Goal: Task Accomplishment & Management: Complete application form

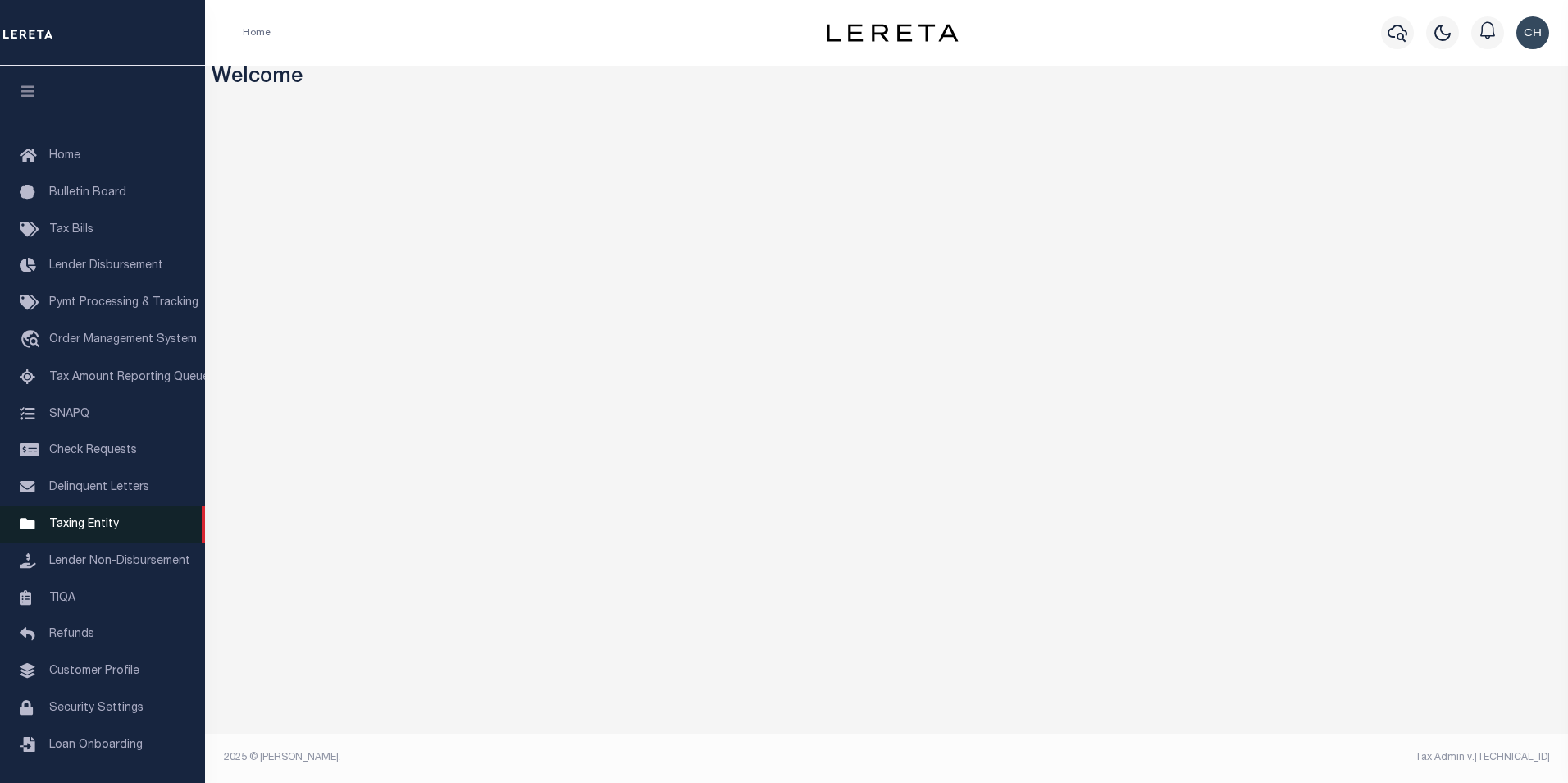
click at [86, 529] on span "Taxing Entity" at bounding box center [84, 524] width 70 height 11
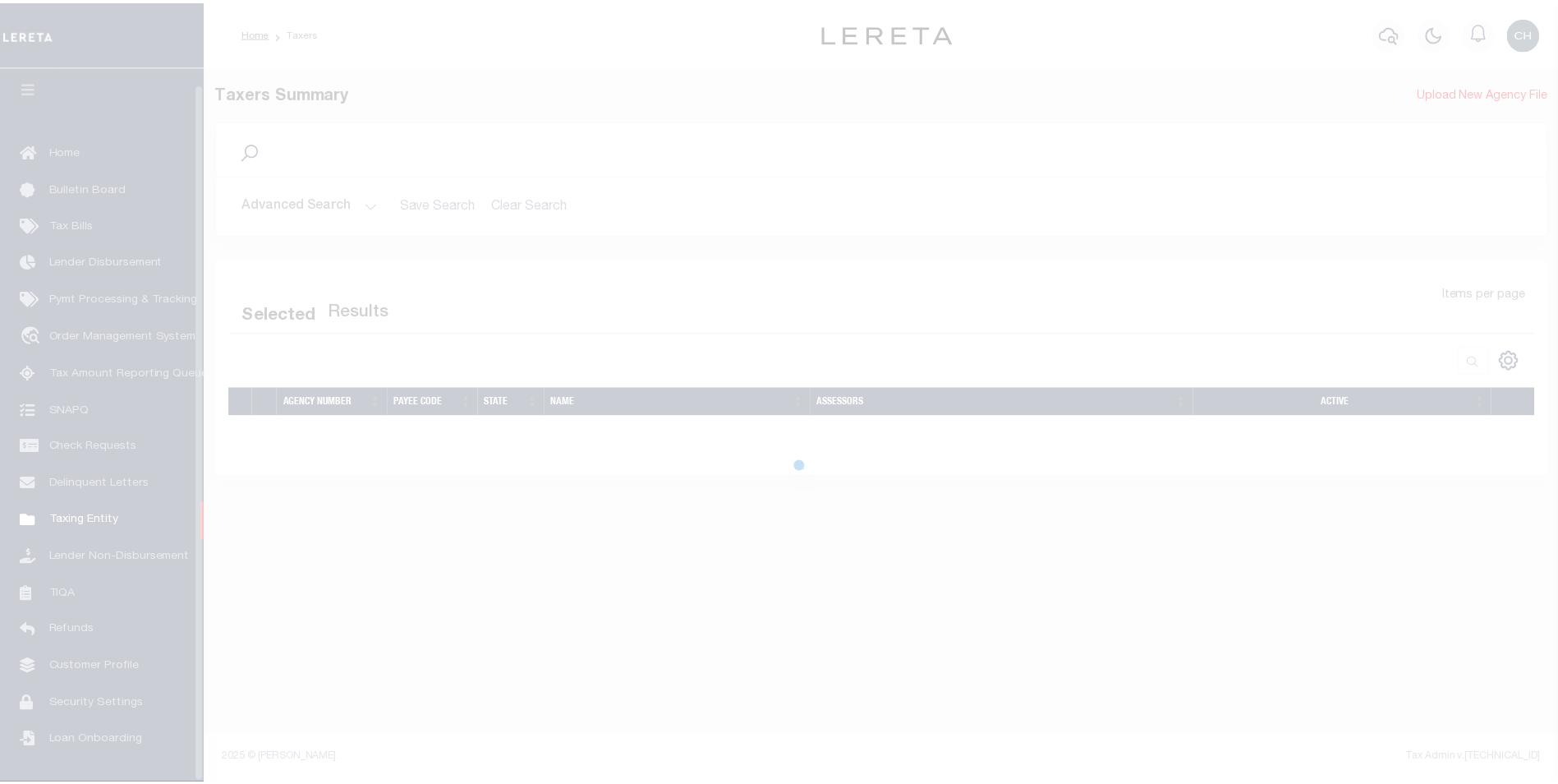
scroll to position [17, 0]
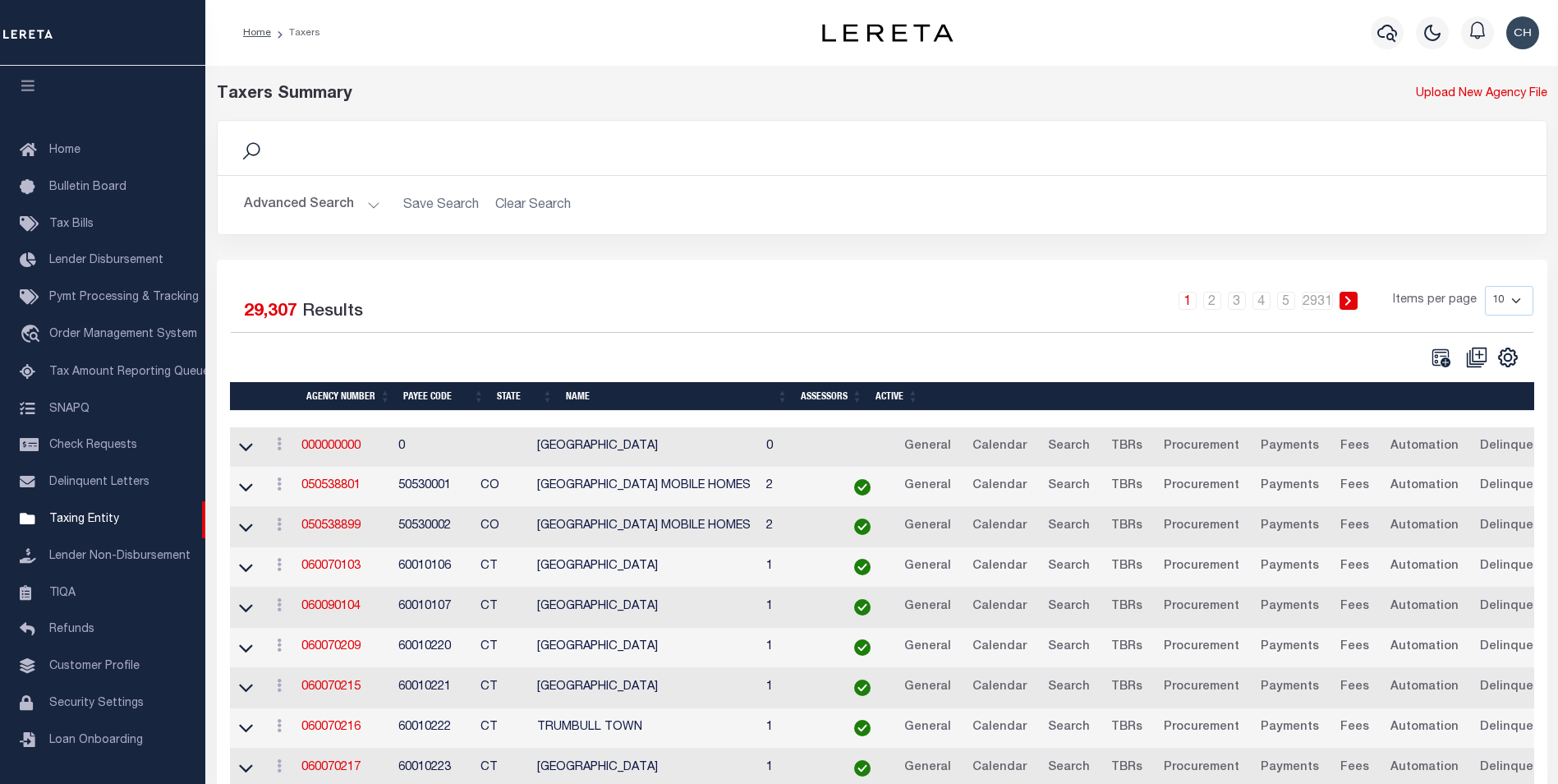
click at [362, 205] on button "Advanced Search" at bounding box center [312, 205] width 137 height 32
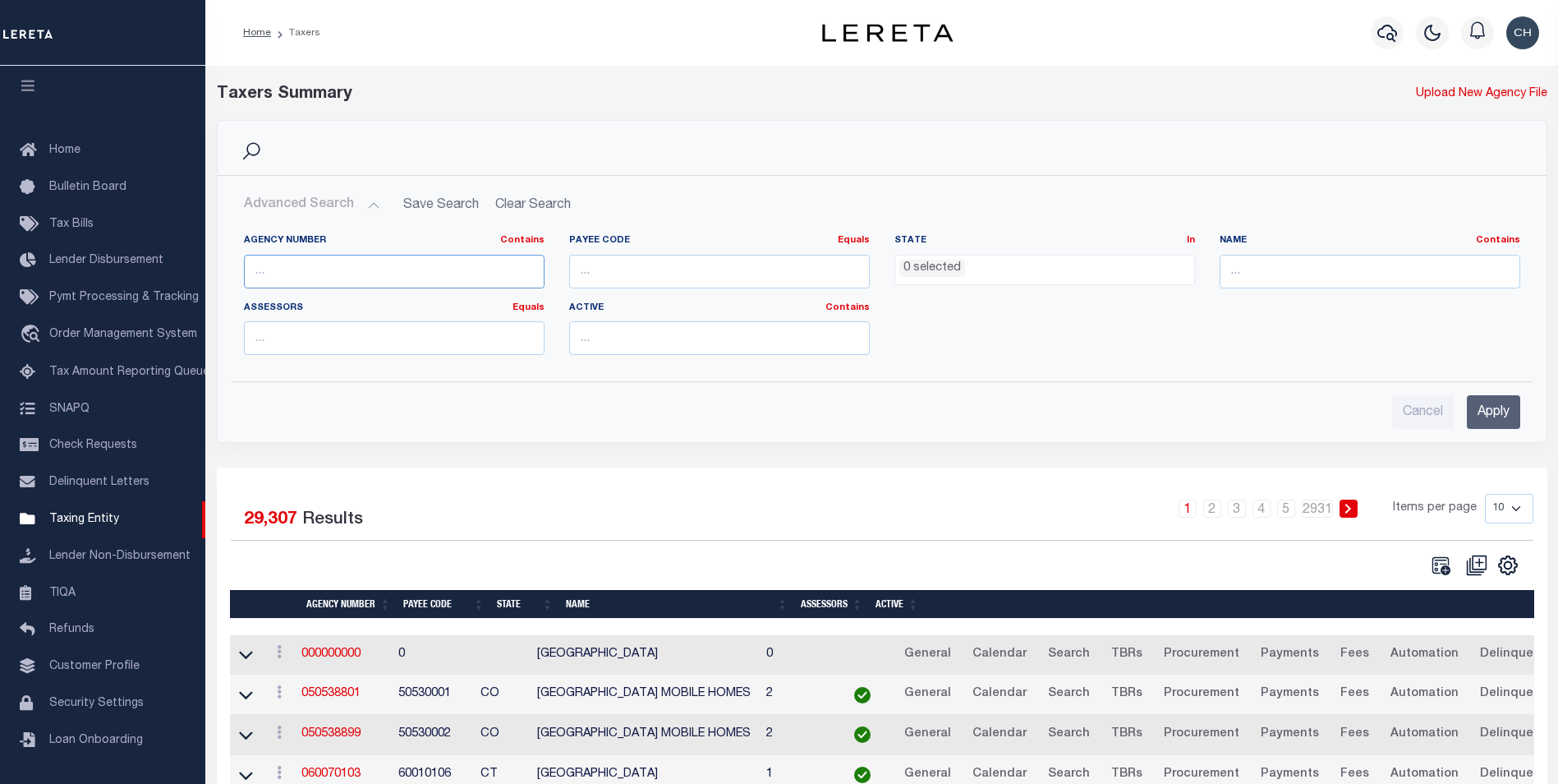
click at [357, 270] on input "text" at bounding box center [393, 272] width 301 height 34
type input "360150000"
click at [1501, 413] on input "Apply" at bounding box center [1493, 412] width 53 height 34
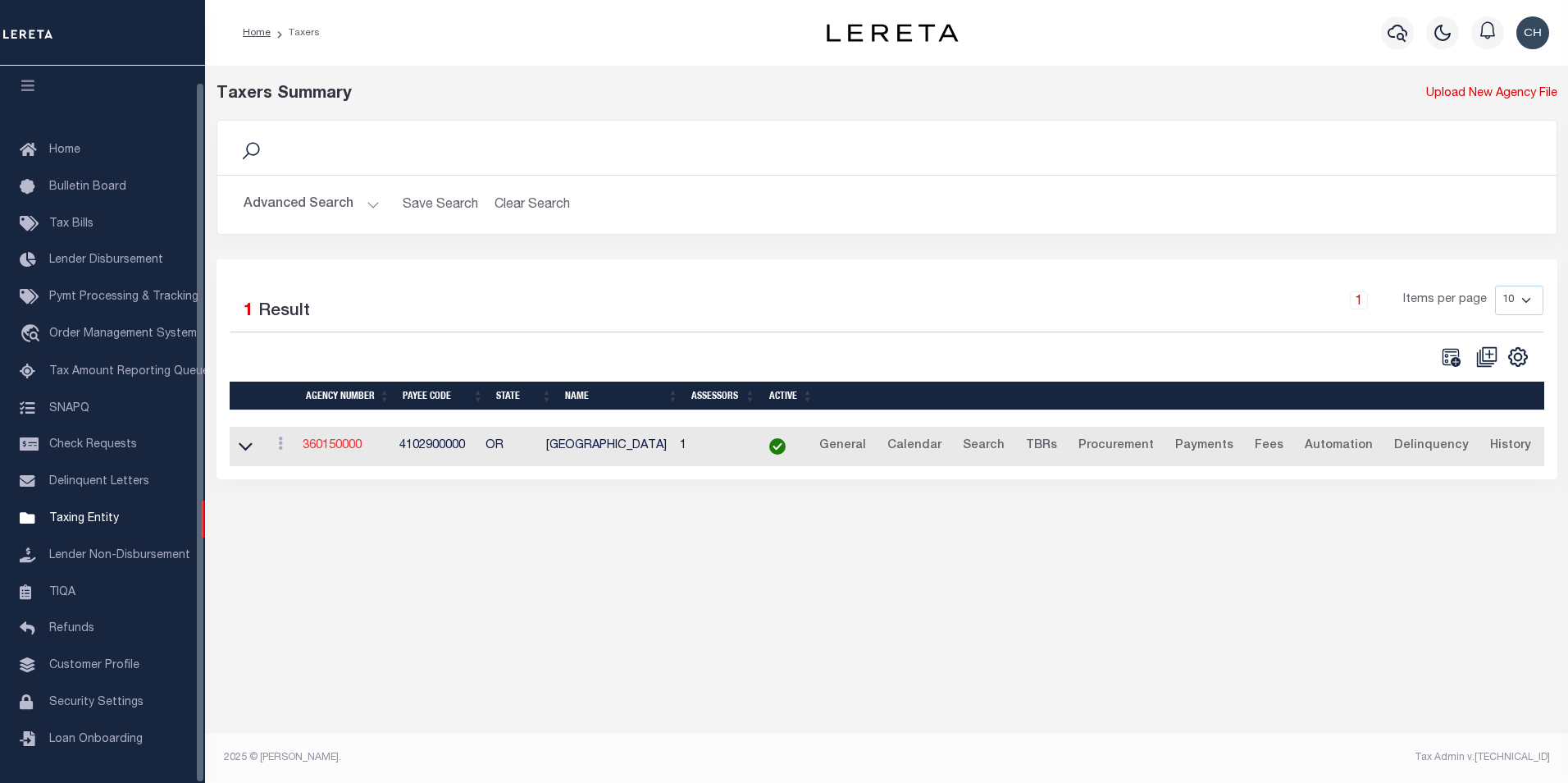
click at [332, 443] on link "360150000" at bounding box center [332, 445] width 59 height 11
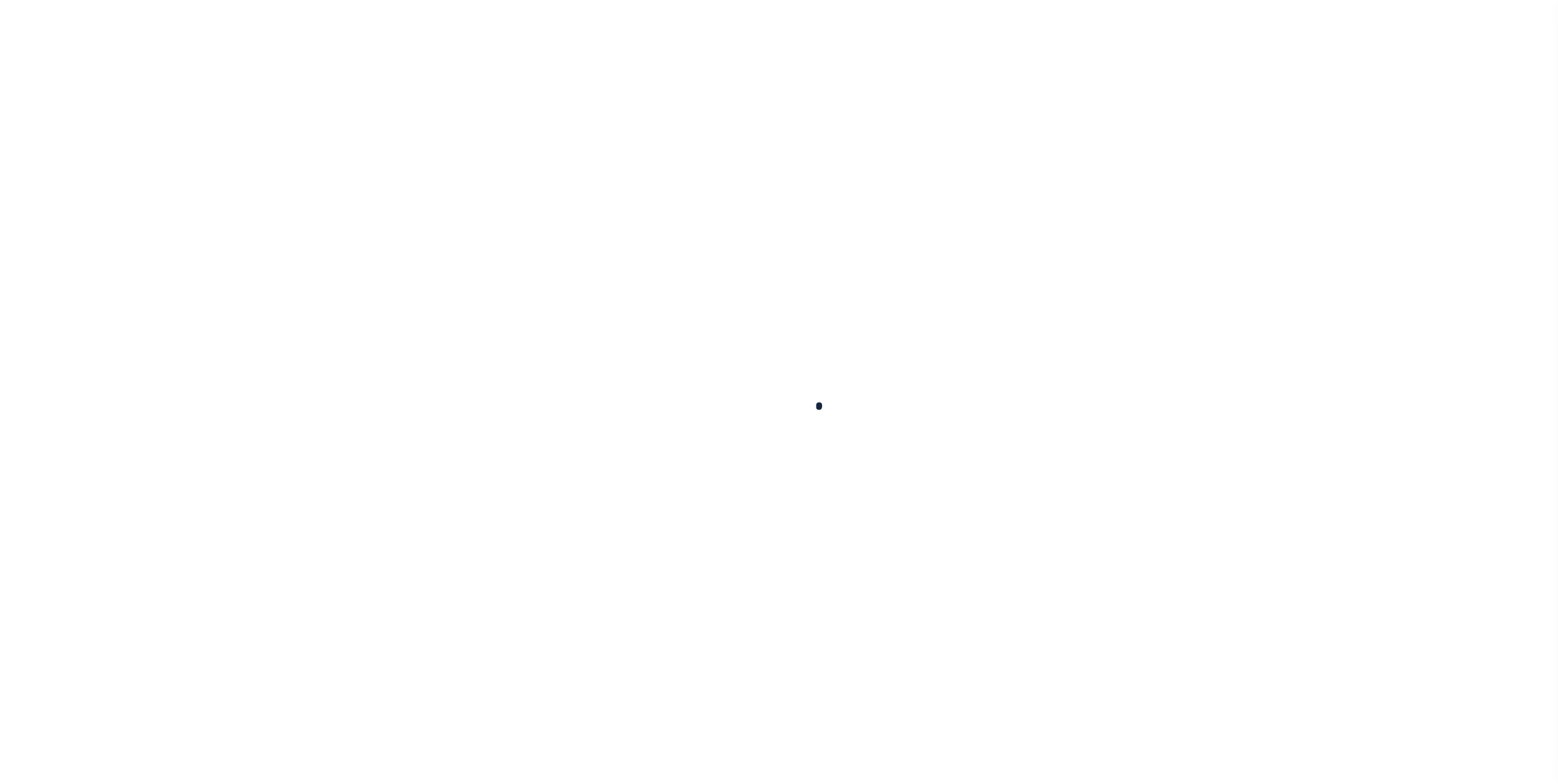
select select
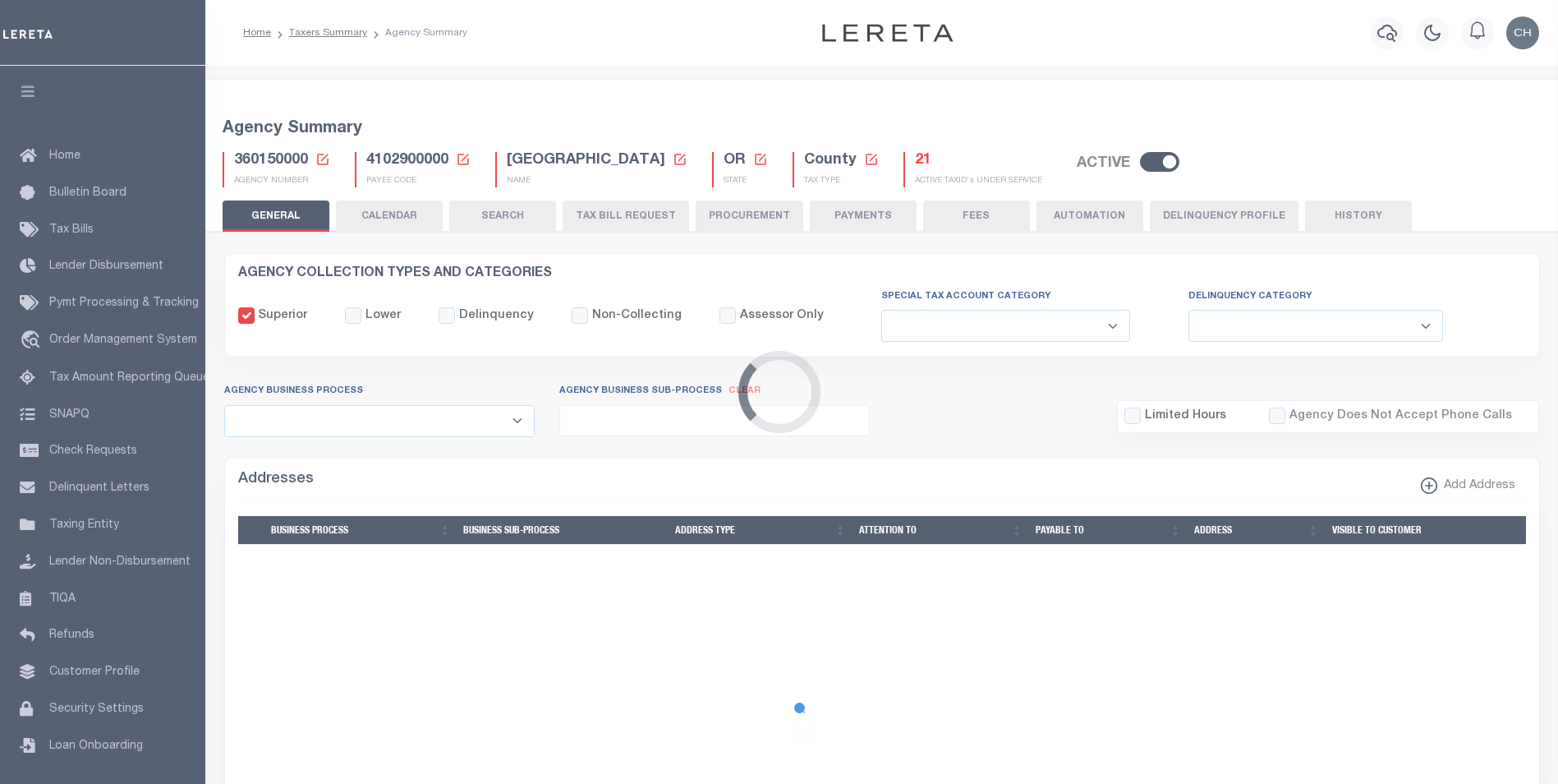
checkbox input "false"
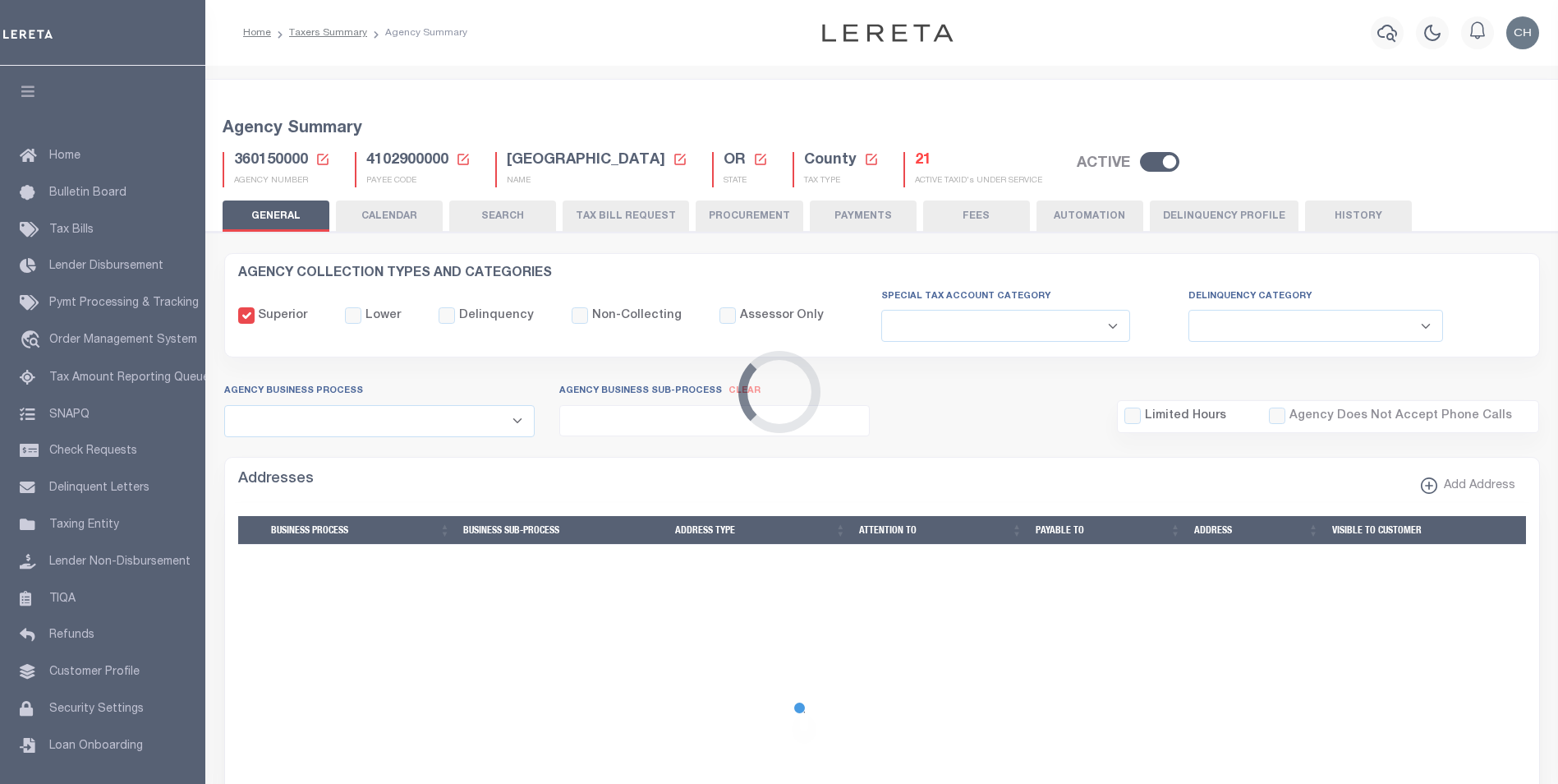
type input "4102900000"
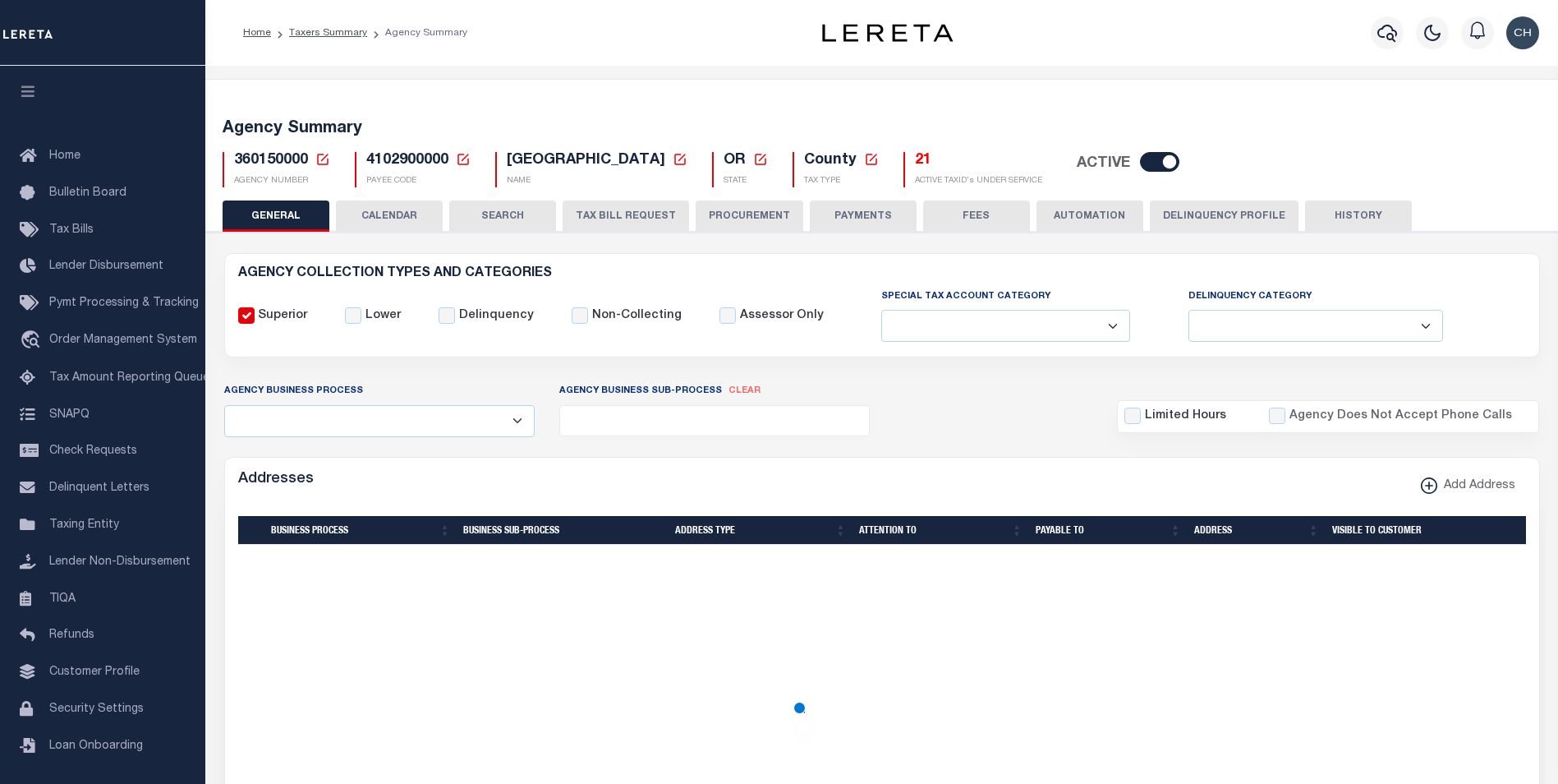
drag, startPoint x: 614, startPoint y: 216, endPoint x: 617, endPoint y: 277, distance: 61.1
click at [614, 216] on button "TAX BILL REQUEST" at bounding box center [626, 215] width 126 height 31
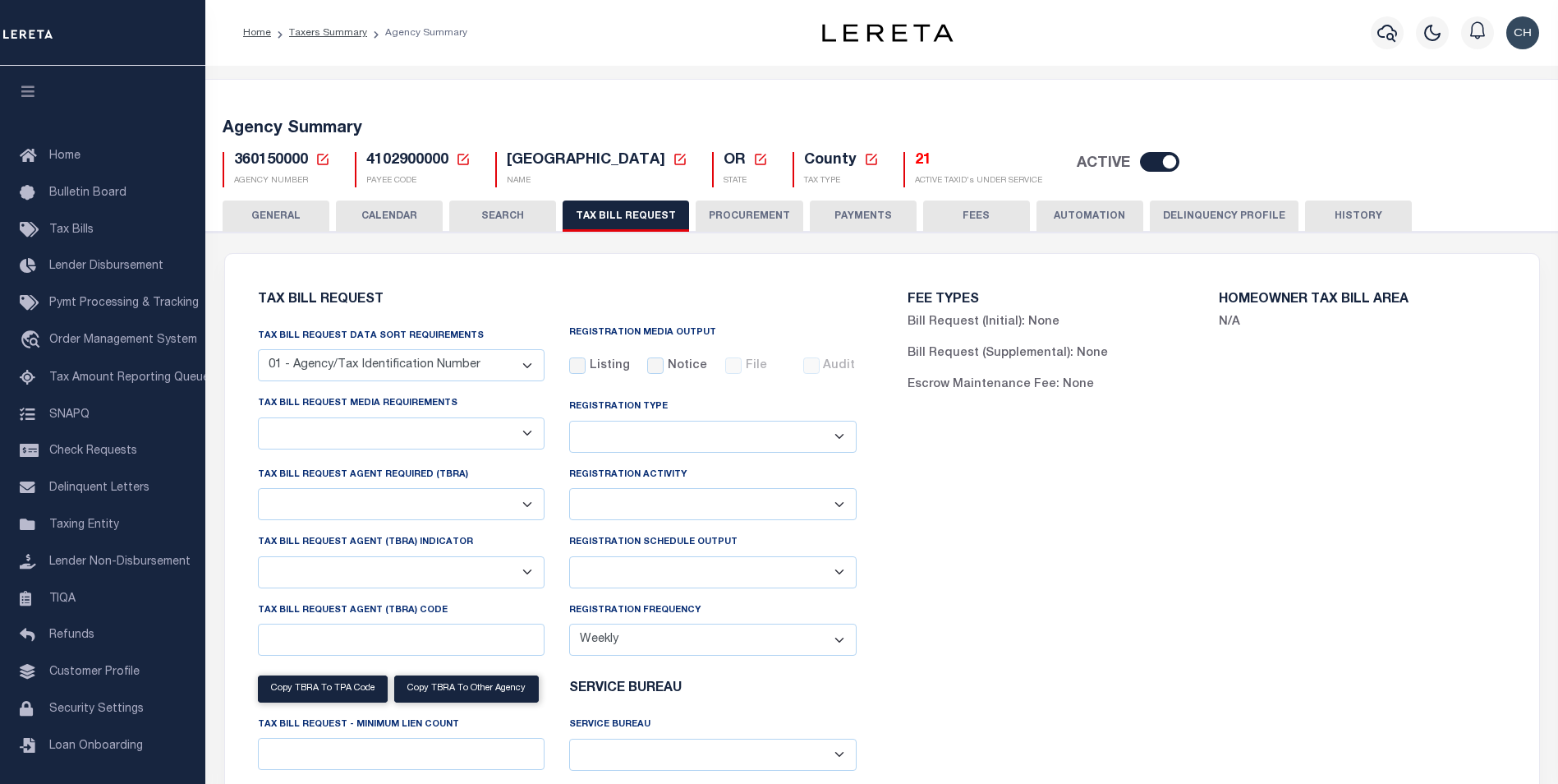
click at [984, 592] on div "FEE TYPES Bill Request (Initial): None Bill Request (Supplemental): None Escrow…" at bounding box center [1208, 582] width 650 height 617
checkbox input "false"
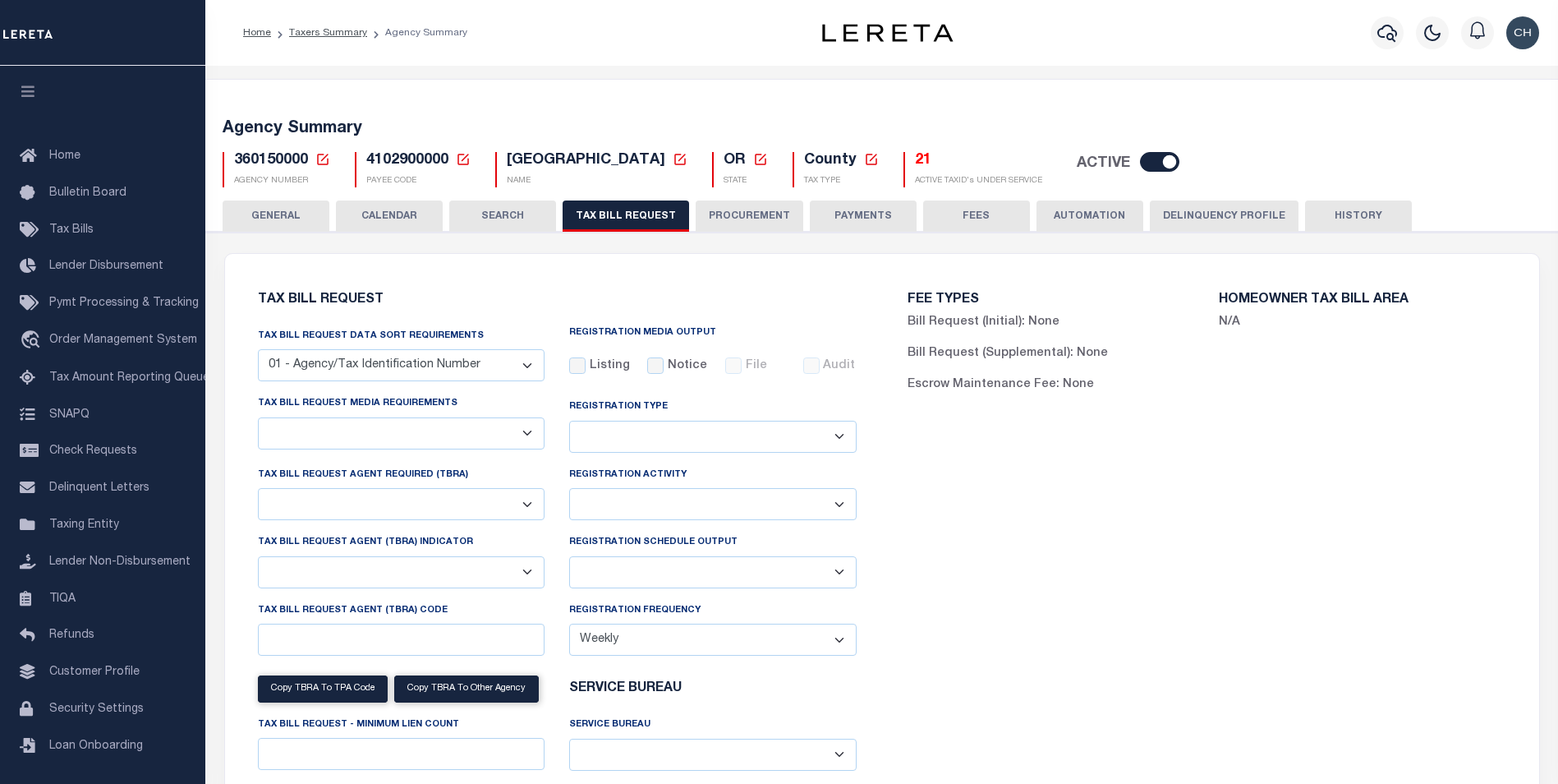
select select "22"
select select "true"
select select "9"
type input "LTS"
select select
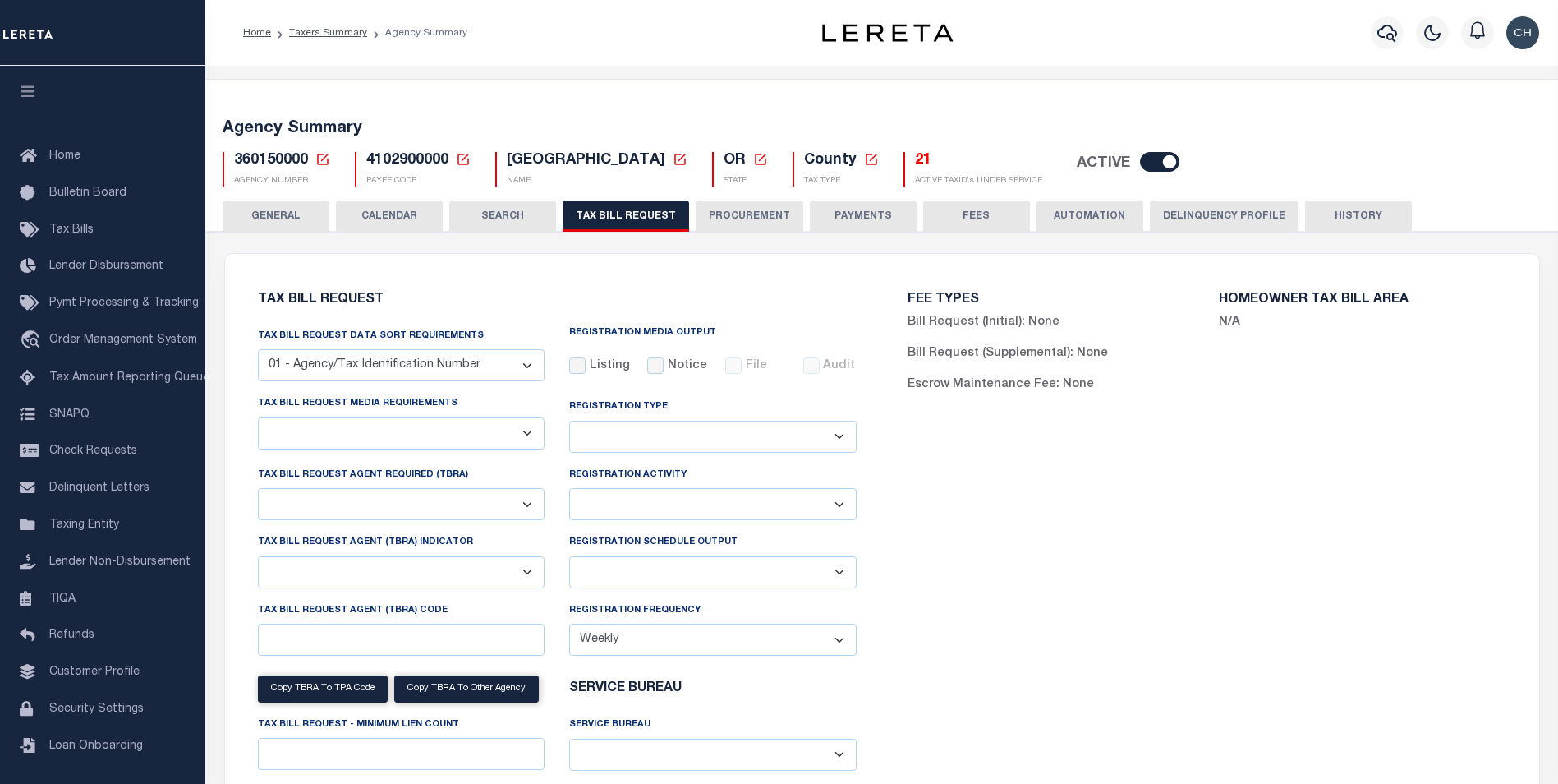
type input "1"
select select "4100743000"
click at [903, 570] on div "FEE TYPES Bill Request (Initial): None Bill Request (Supplemental): None Escrow…" at bounding box center [1208, 582] width 650 height 617
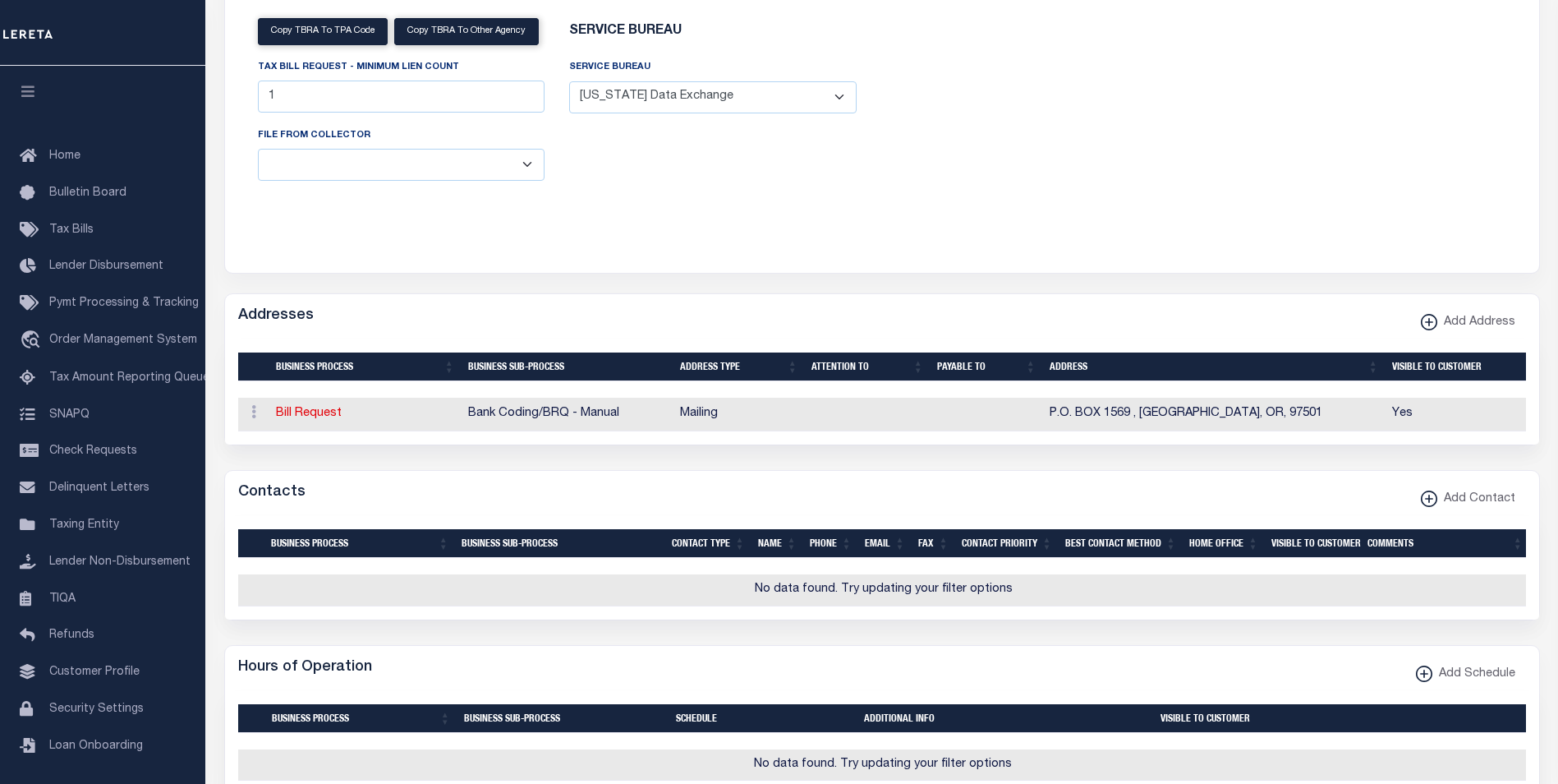
scroll to position [1983, 0]
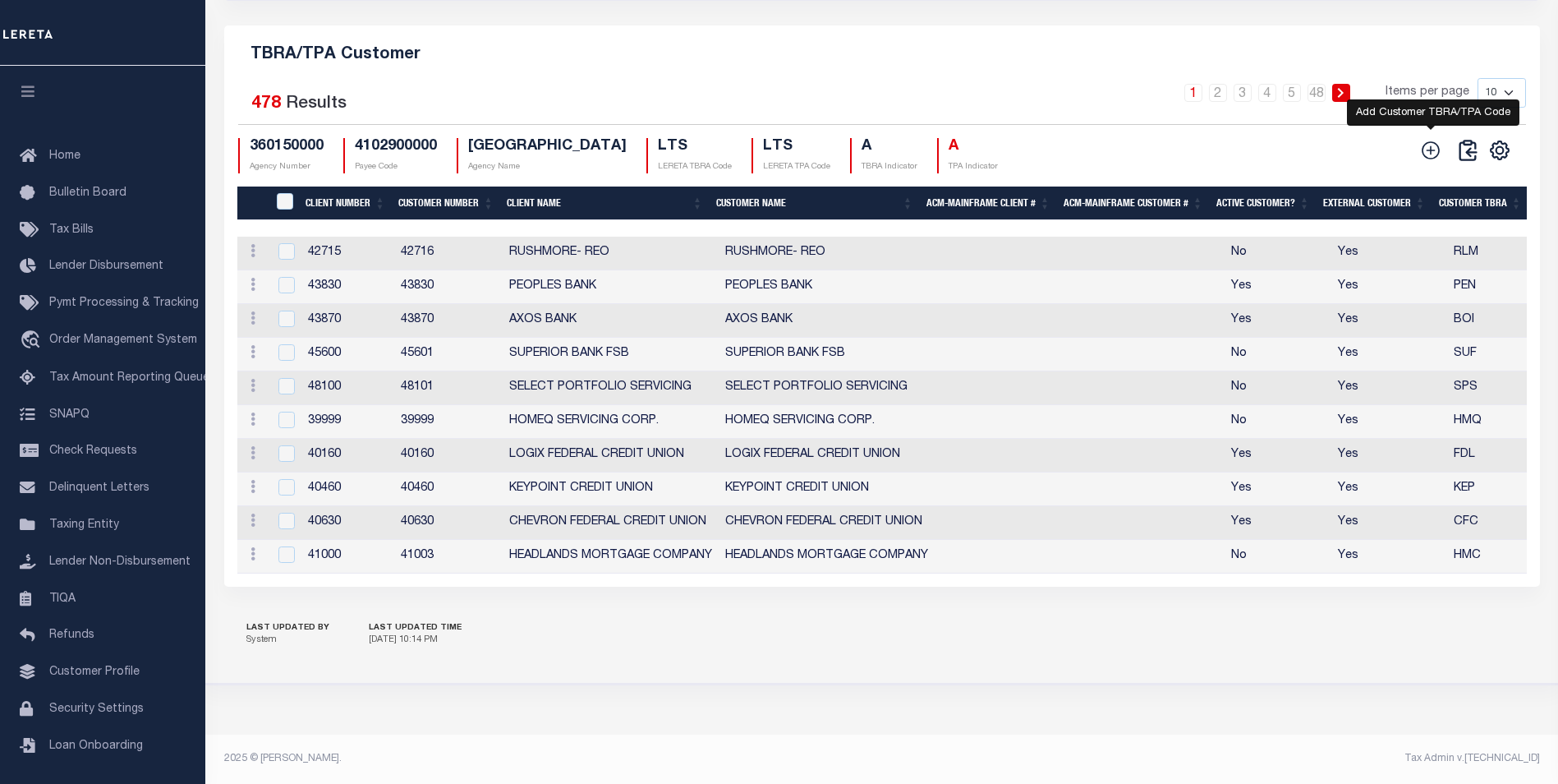
click at [1425, 146] on icon at bounding box center [1432, 150] width 18 height 18
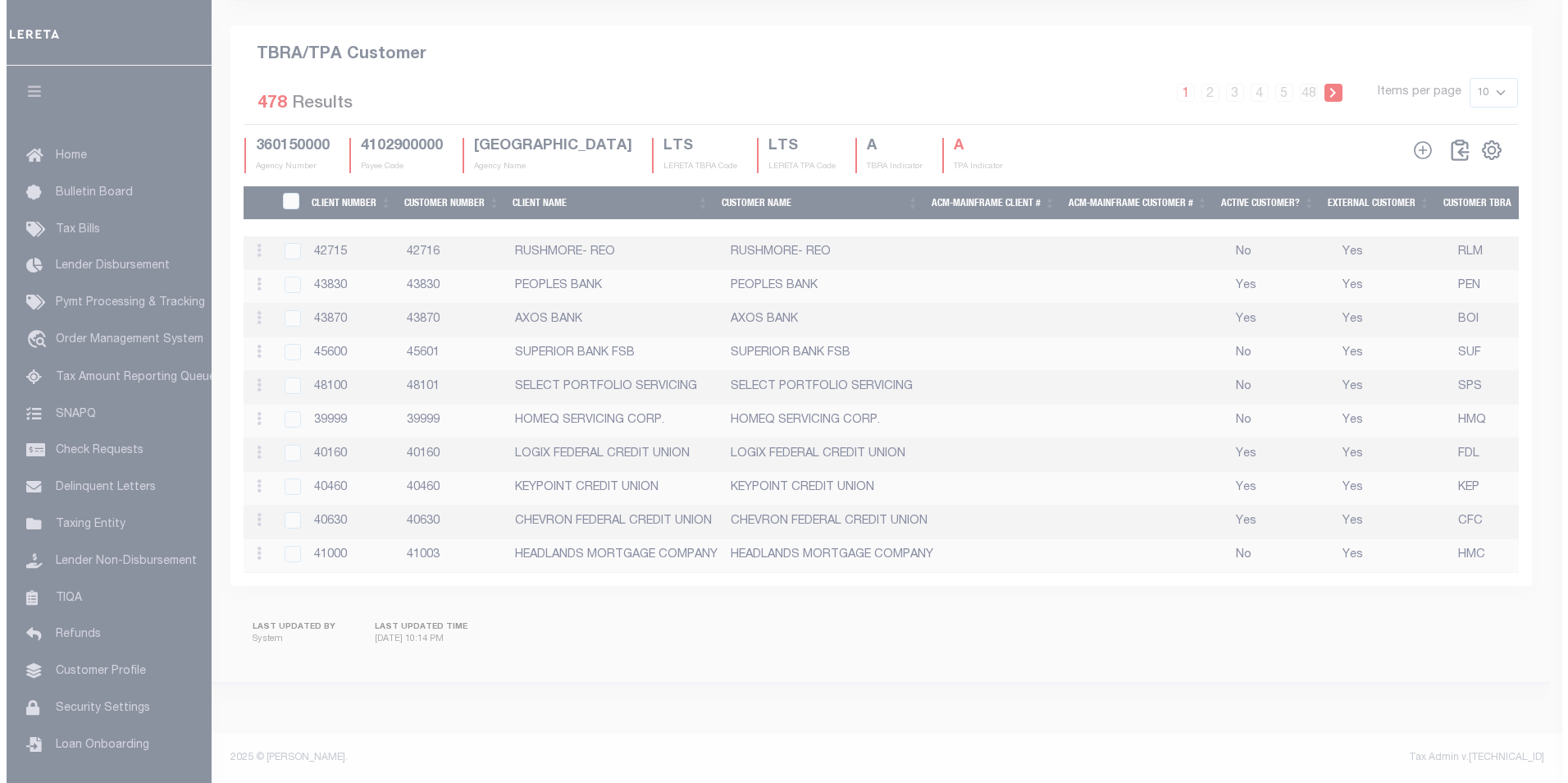
scroll to position [1937, 0]
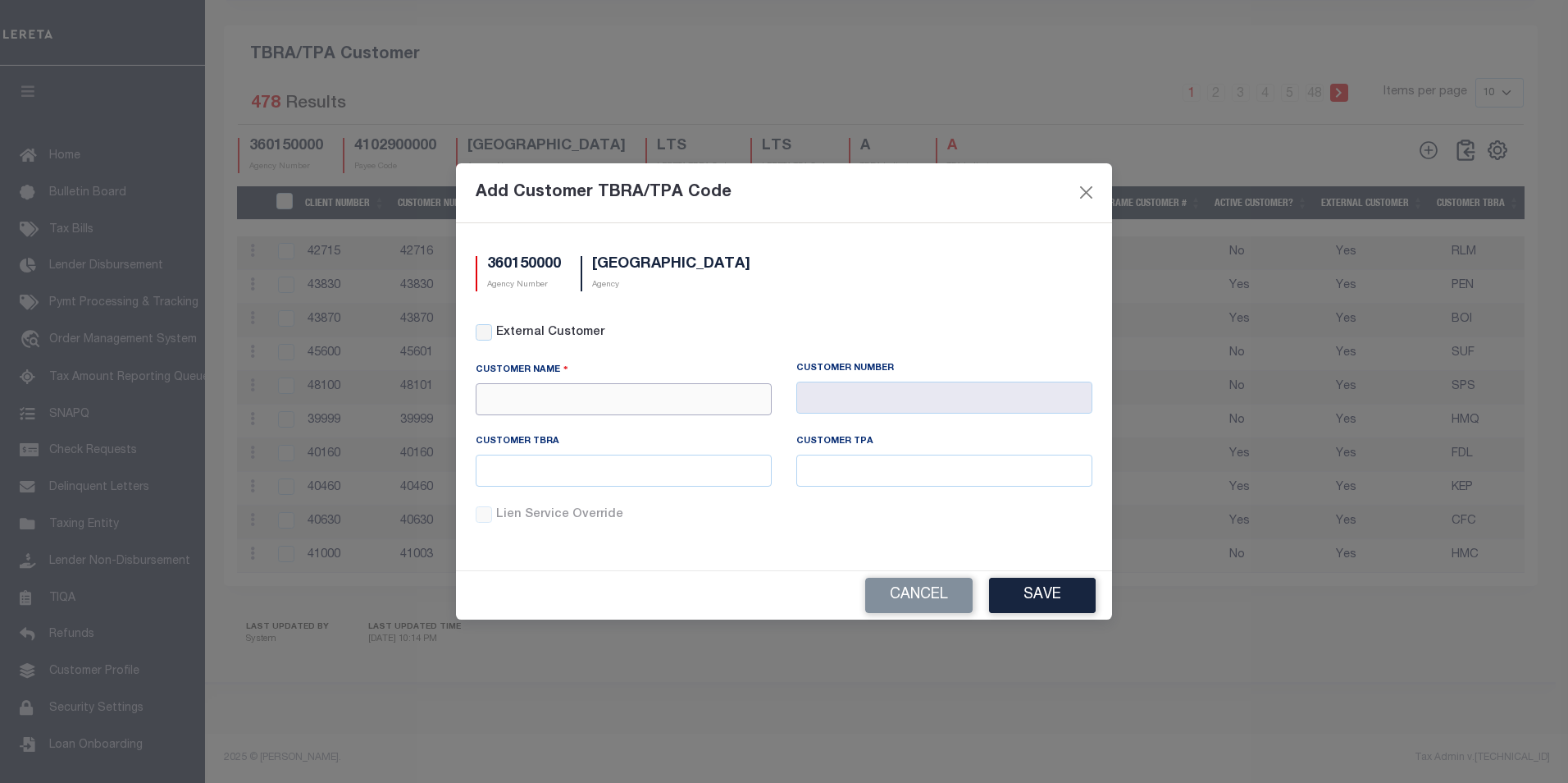
click at [531, 407] on input "text" at bounding box center [624, 399] width 296 height 32
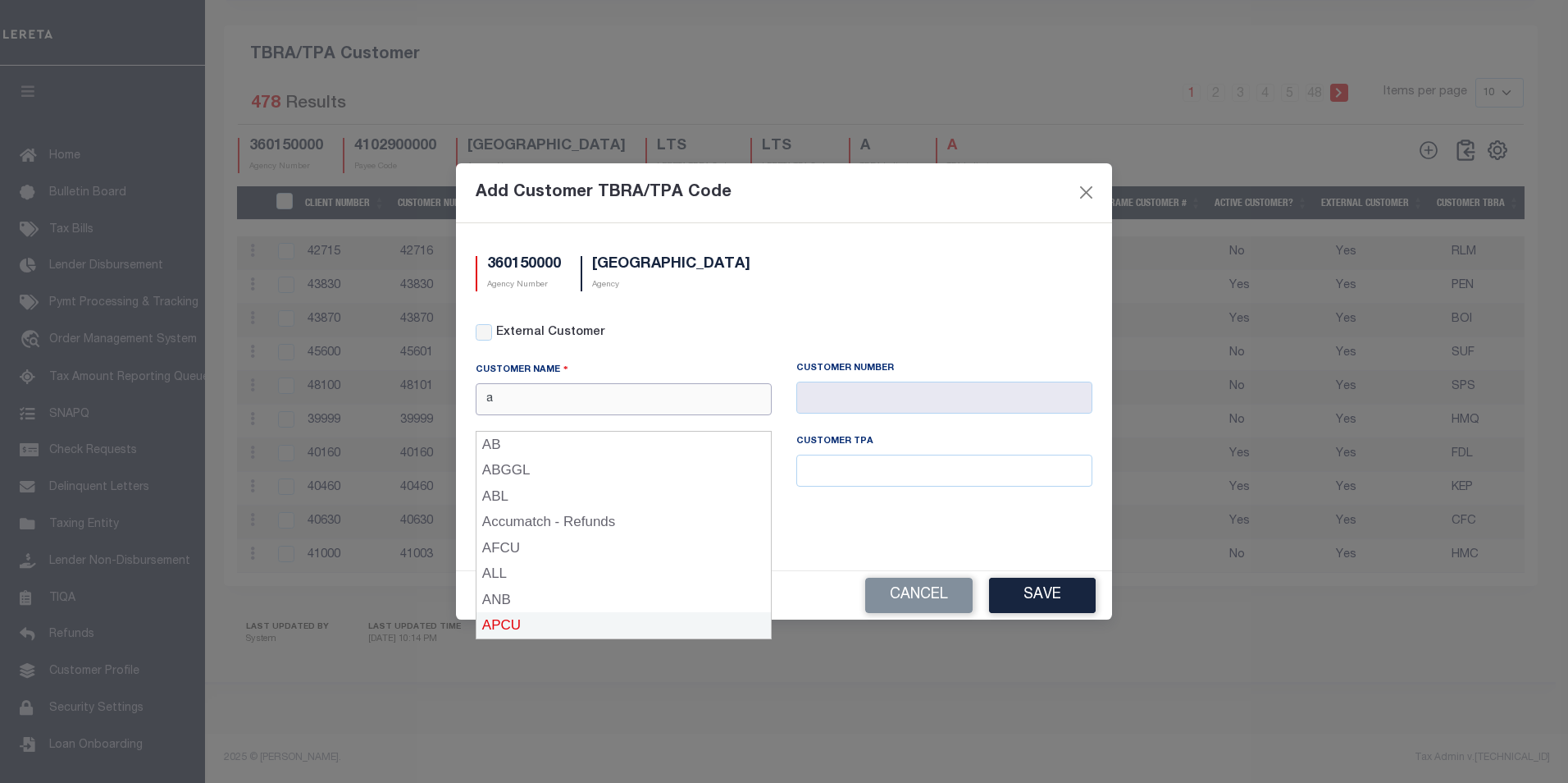
click at [504, 612] on div "APCU" at bounding box center [623, 625] width 295 height 26
type input "APCU"
type input "2205"
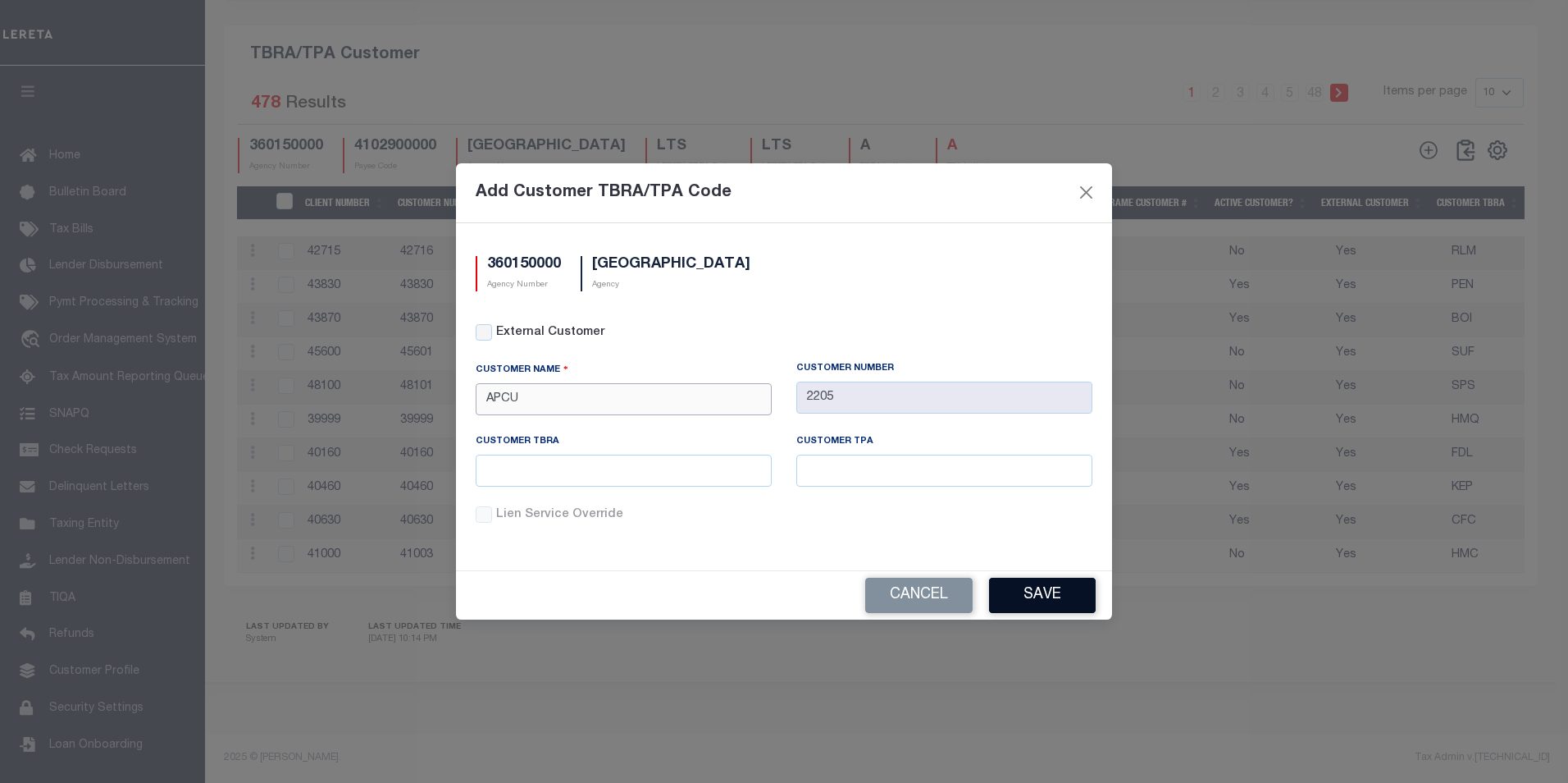
type input "APCU"
click at [1007, 587] on button "Save" at bounding box center [1042, 595] width 107 height 36
